Goal: Task Accomplishment & Management: Use online tool/utility

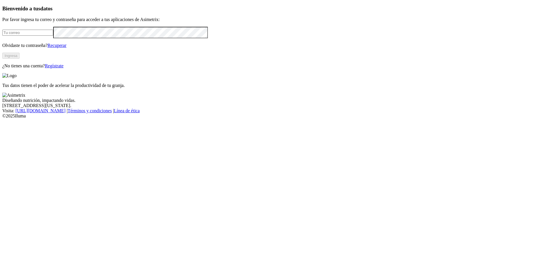
type input "[EMAIL_ADDRESS][DOMAIN_NAME]"
click at [20, 59] on button "Ingresa" at bounding box center [10, 56] width 17 height 6
